Goal: Book appointment/travel/reservation

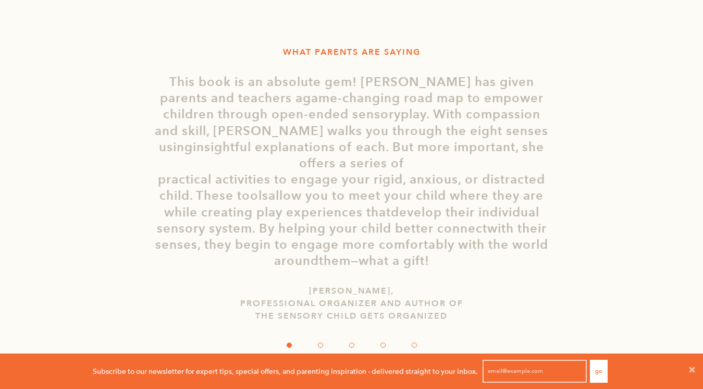
scroll to position [1859, 0]
click at [663, 189] on div "WHAT PARENTS ARE SAYING Honestly [our son] is thriving now - his teachers say h…" at bounding box center [351, 205] width 625 height 349
click at [634, 202] on button "›" at bounding box center [640, 199] width 31 height 31
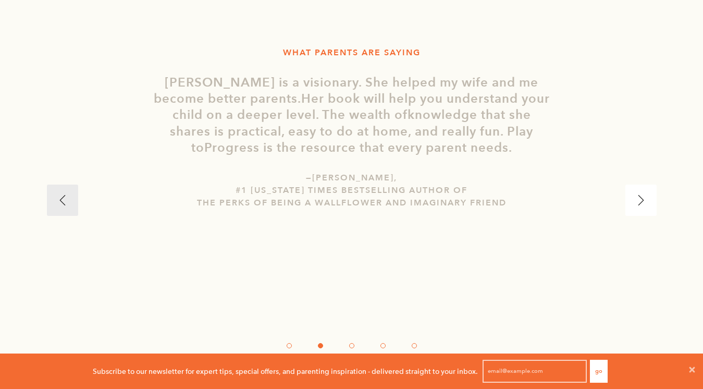
click at [635, 202] on button "›" at bounding box center [640, 199] width 31 height 31
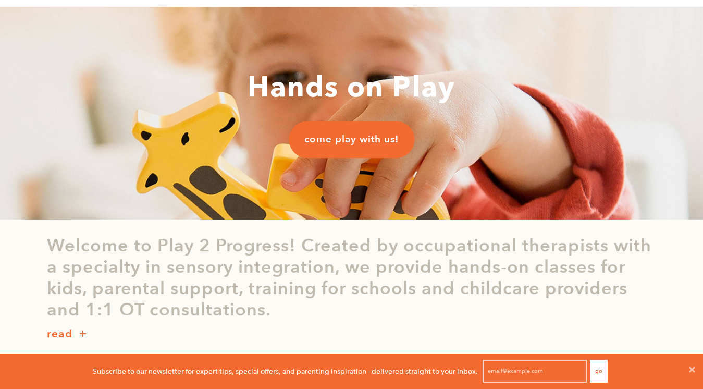
scroll to position [0, 0]
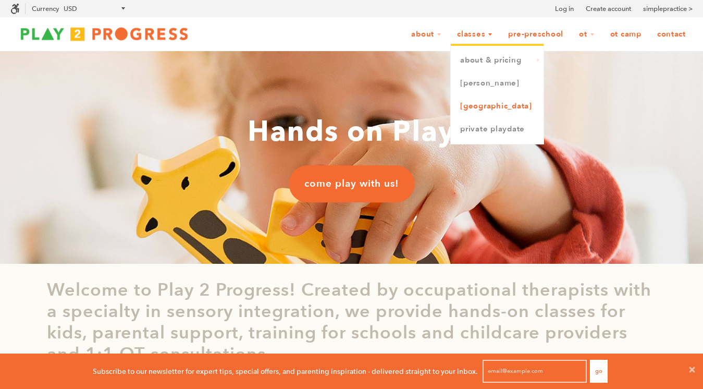
click at [479, 98] on link "[GEOGRAPHIC_DATA]" at bounding box center [497, 106] width 93 height 23
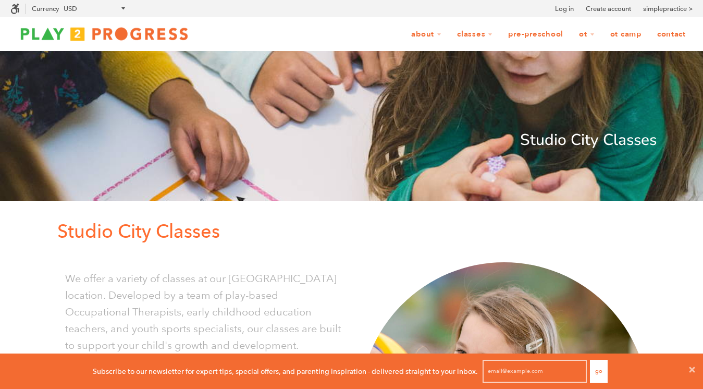
scroll to position [580, 0]
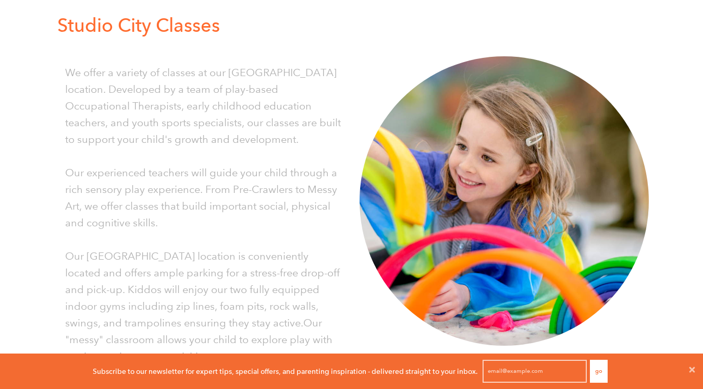
scroll to position [0, 0]
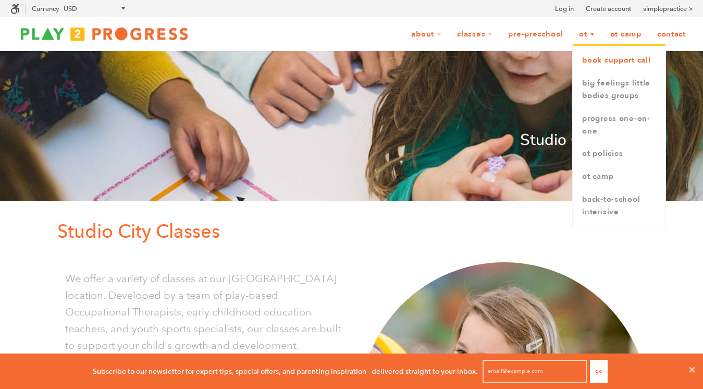
click at [589, 55] on link "book support call" at bounding box center [618, 60] width 93 height 23
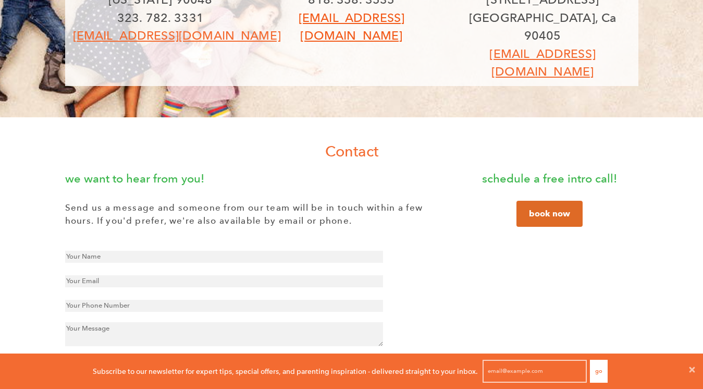
scroll to position [172, 0]
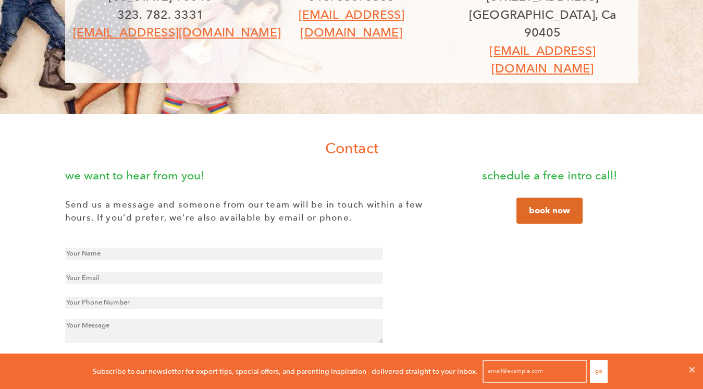
click at [560, 197] on link "book now" at bounding box center [549, 210] width 66 height 26
